Goal: Navigation & Orientation: Find specific page/section

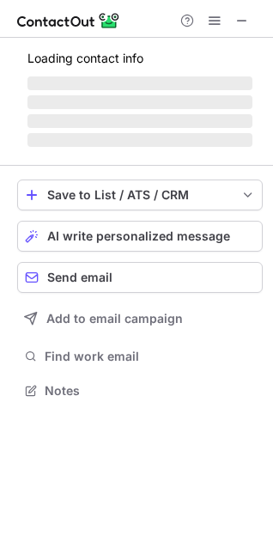
scroll to position [379, 273]
click at [256, 26] on div at bounding box center [136, 19] width 273 height 38
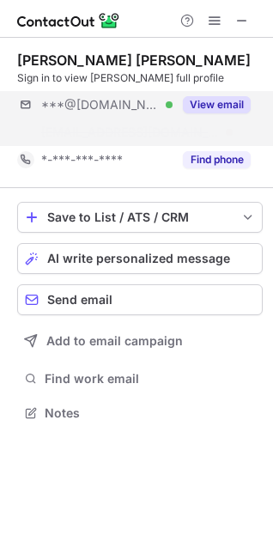
scroll to position [374, 273]
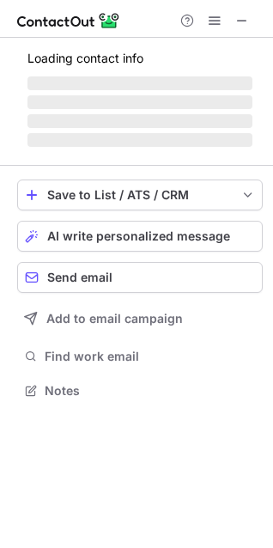
scroll to position [455, 273]
